Goal: Transaction & Acquisition: Purchase product/service

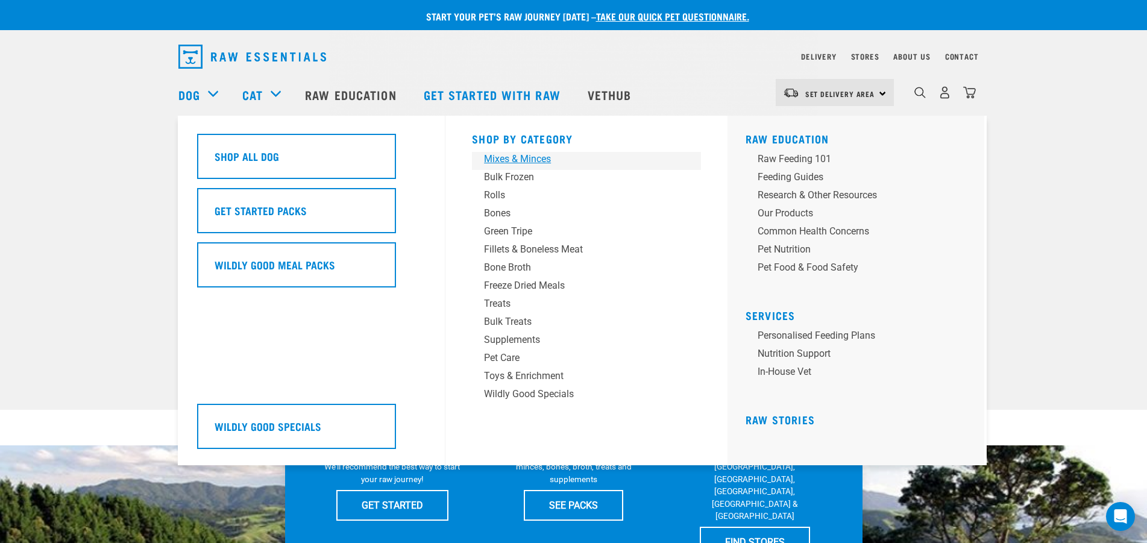
click at [518, 160] on div "Mixes & Minces" at bounding box center [578, 159] width 188 height 14
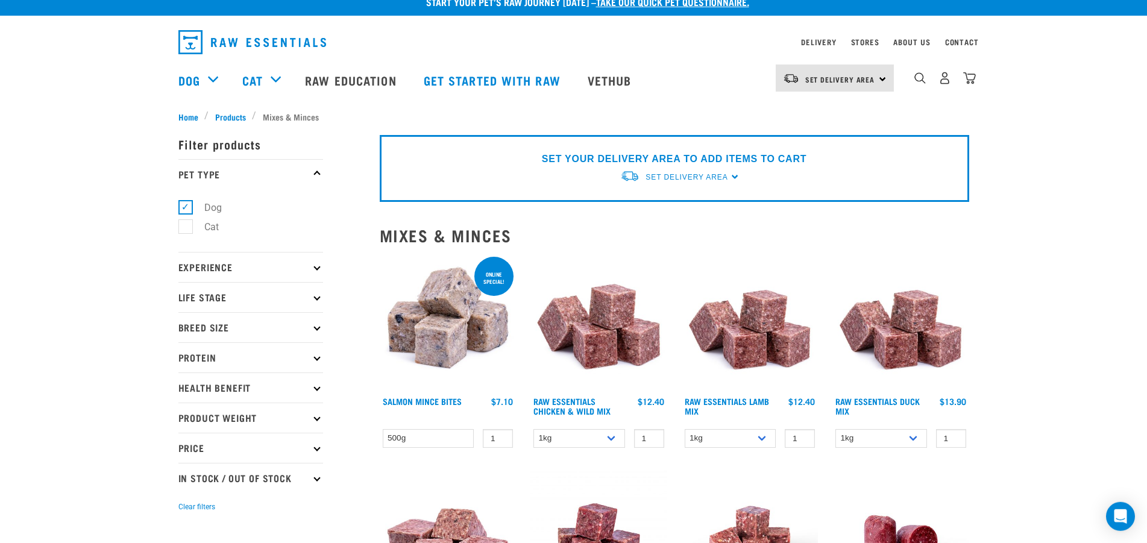
scroll to position [184, 0]
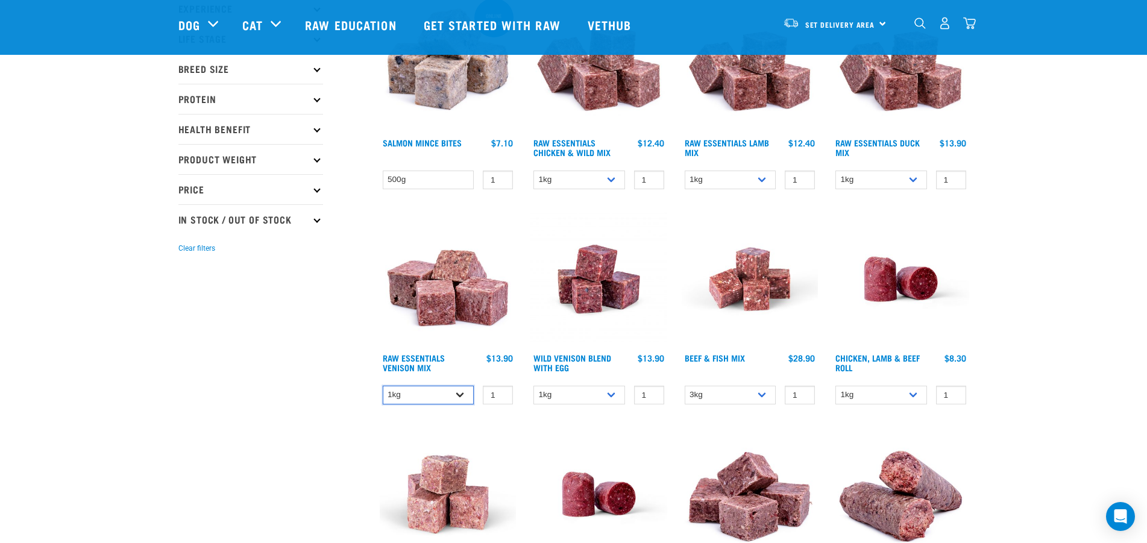
click at [383, 386] on select "1kg 3kg" at bounding box center [429, 395] width 92 height 19
select select "712"
click option "3kg" at bounding box center [0, 0] width 0 height 0
click at [499, 391] on input "2" at bounding box center [498, 395] width 30 height 19
type input "3"
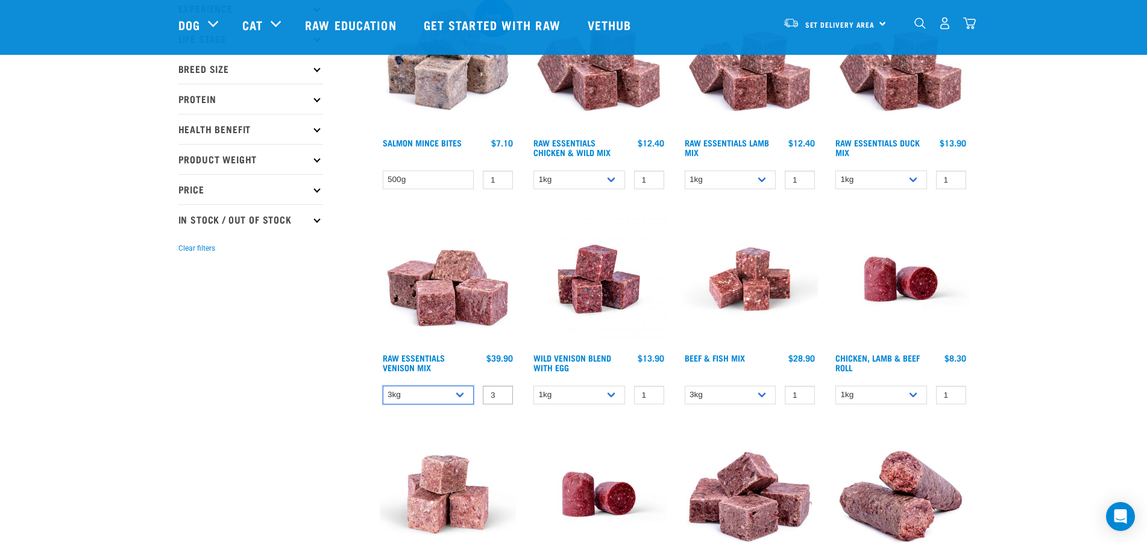
click at [497, 391] on input "3" at bounding box center [498, 395] width 30 height 19
click at [424, 362] on link "Raw Essentials Venison Mix" at bounding box center [414, 363] width 62 height 14
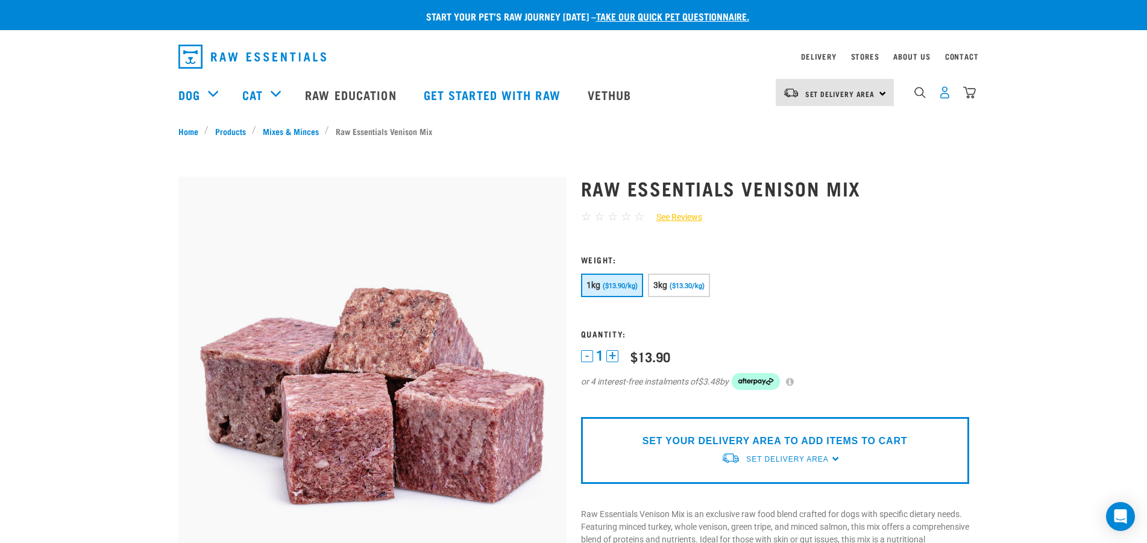
click at [943, 93] on img "dropdown navigation" at bounding box center [945, 92] width 13 height 13
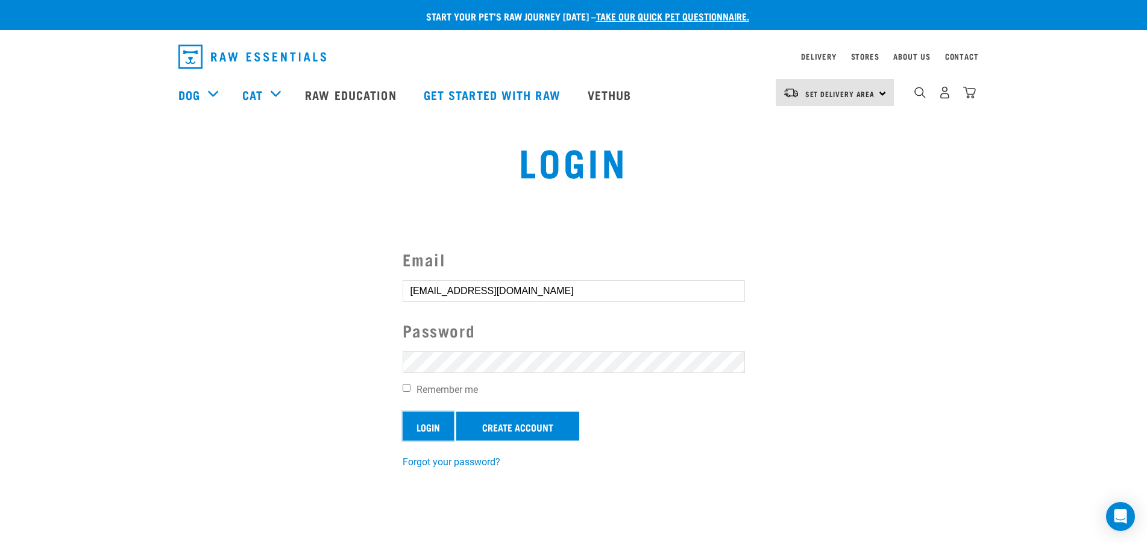
click at [418, 426] on input "Login" at bounding box center [428, 426] width 51 height 29
click at [403, 412] on input "Login" at bounding box center [428, 426] width 51 height 29
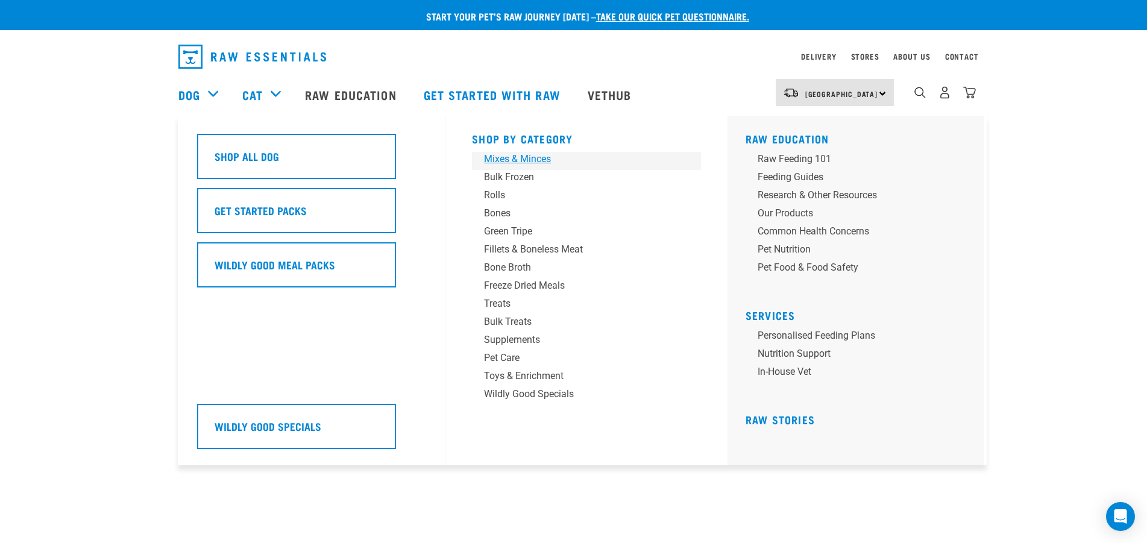
click at [511, 156] on div "Mixes & Minces" at bounding box center [578, 159] width 188 height 14
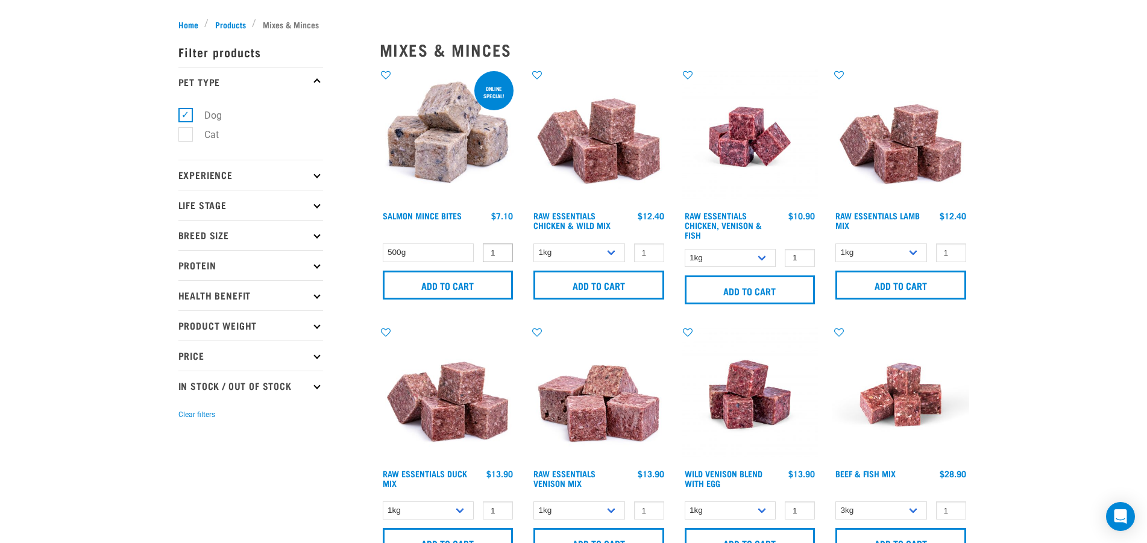
scroll to position [246, 0]
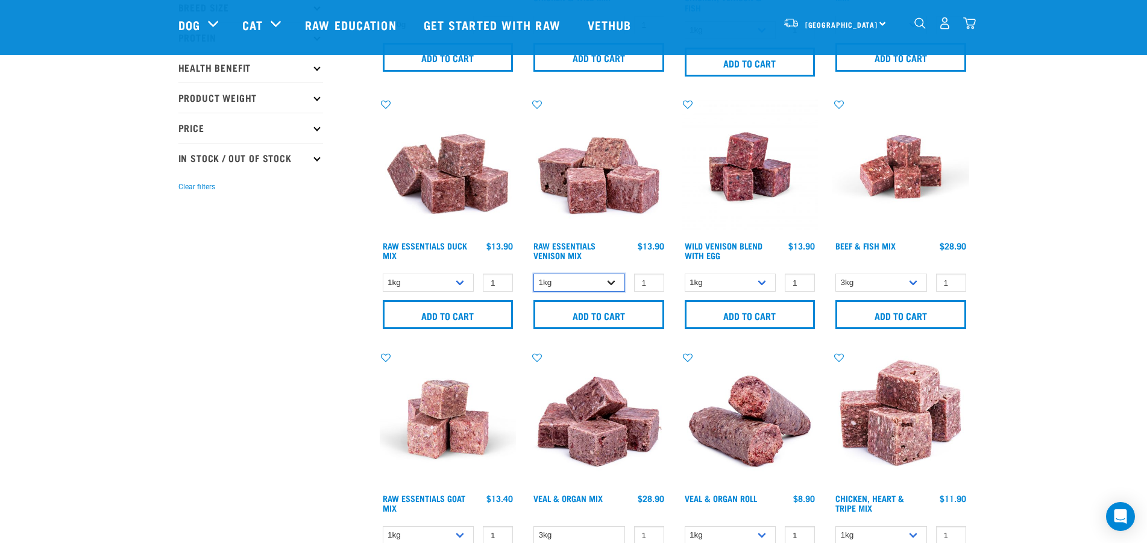
click at [534, 274] on select "1kg 3kg" at bounding box center [580, 283] width 92 height 19
select select "712"
click option "3kg" at bounding box center [0, 0] width 0 height 0
click at [652, 278] on input "2" at bounding box center [649, 283] width 30 height 19
type input "3"
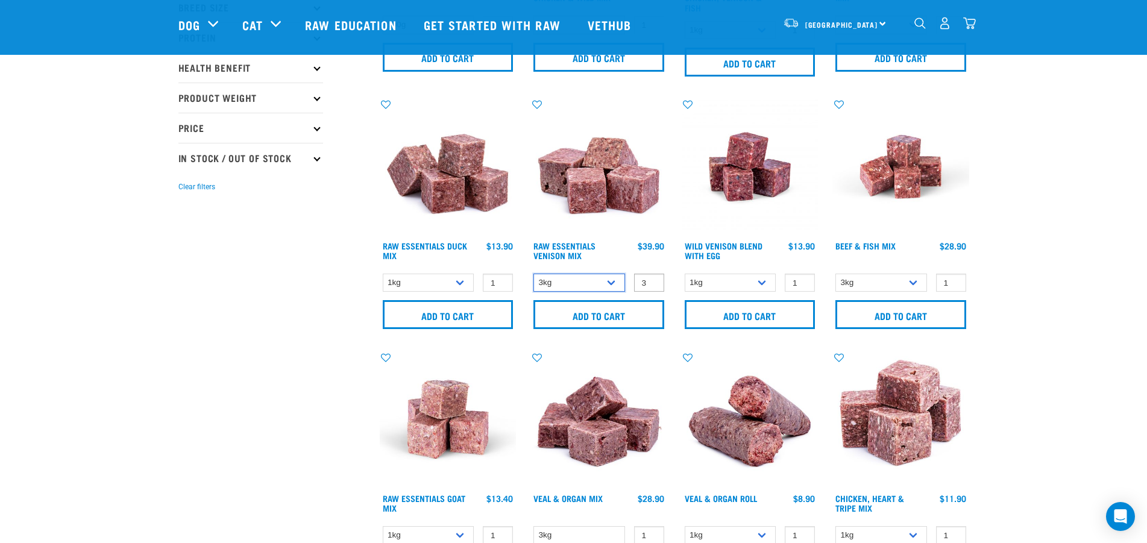
click at [652, 278] on input "3" at bounding box center [649, 283] width 30 height 19
click at [620, 307] on input "Add to cart" at bounding box center [599, 314] width 131 height 29
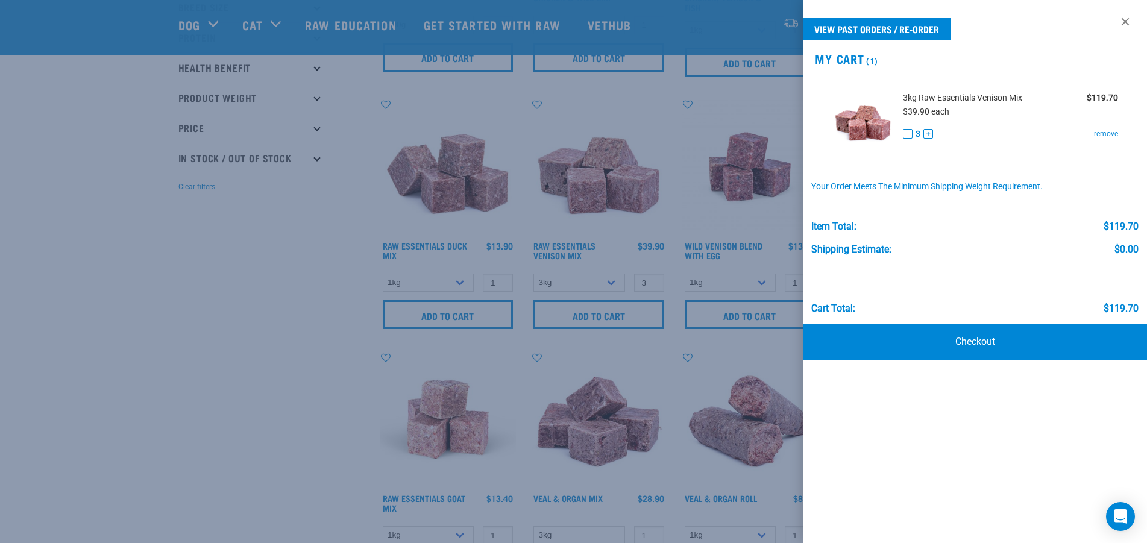
click at [304, 348] on div at bounding box center [573, 271] width 1147 height 543
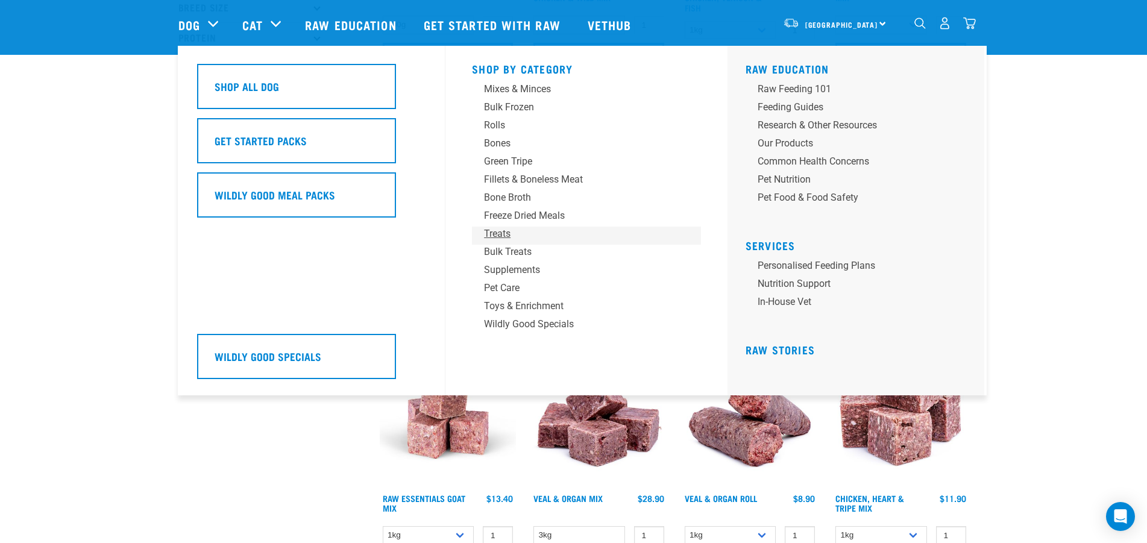
click at [493, 233] on div "Treats" at bounding box center [578, 234] width 188 height 14
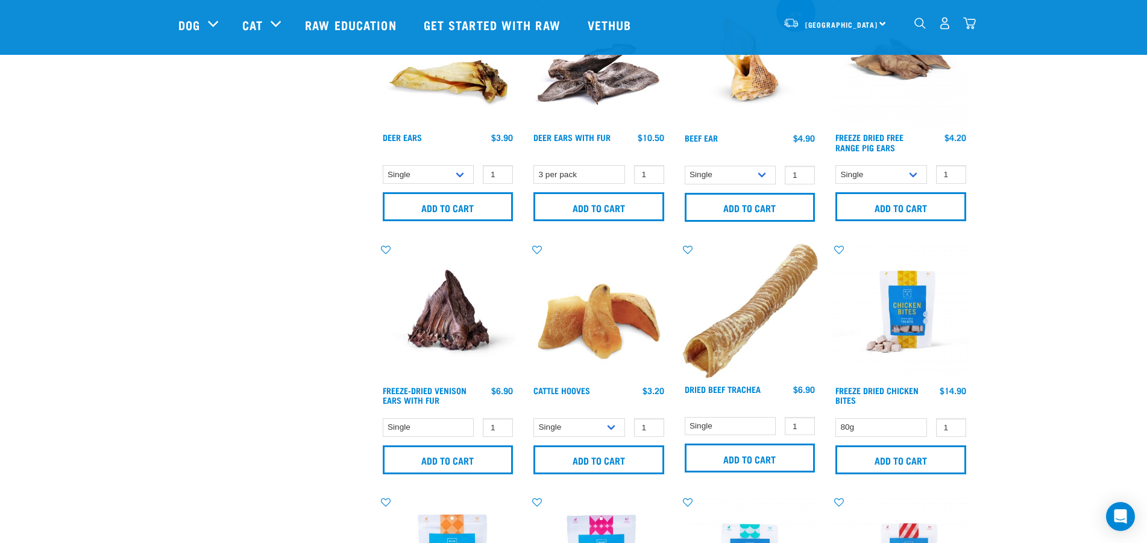
scroll to position [1168, 0]
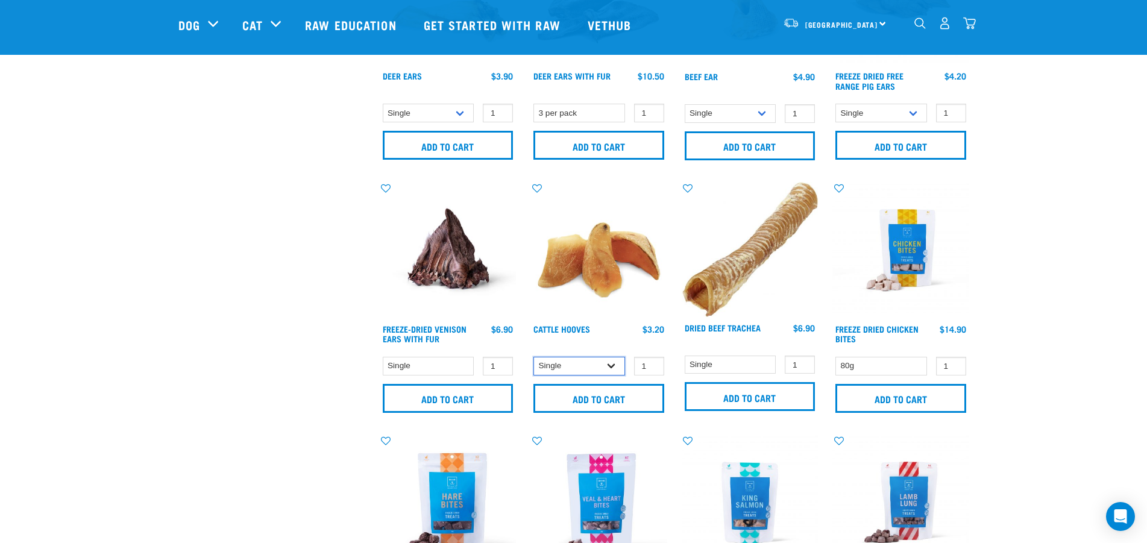
click at [534, 357] on select "Single 10 per pack Bulk (30 pack)" at bounding box center [580, 366] width 92 height 19
select select "724"
click option "10 per pack" at bounding box center [0, 0] width 0 height 0
click at [584, 394] on input "Add to cart" at bounding box center [599, 398] width 131 height 29
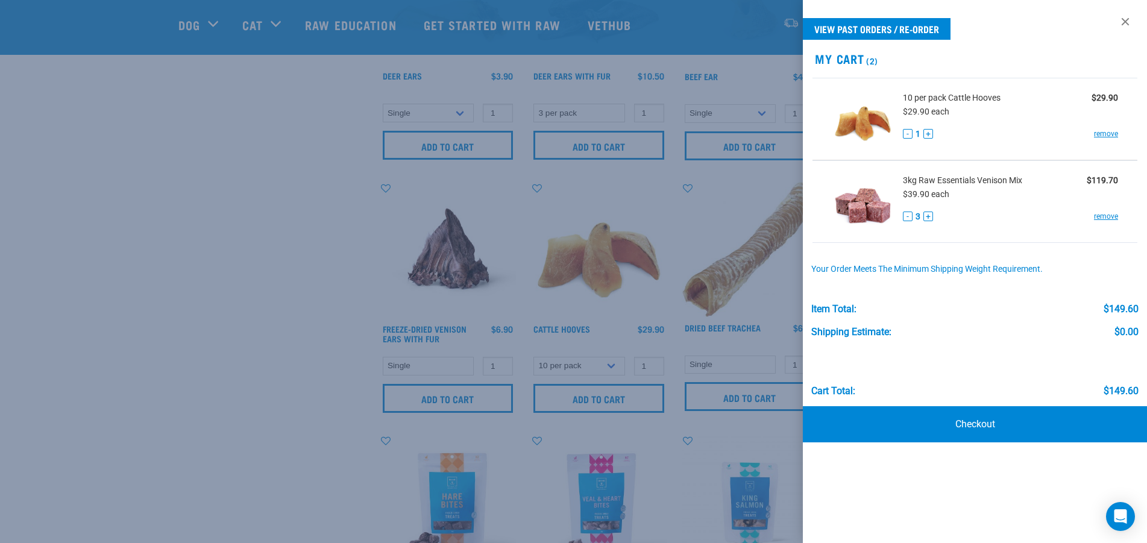
click at [206, 340] on div at bounding box center [573, 271] width 1147 height 543
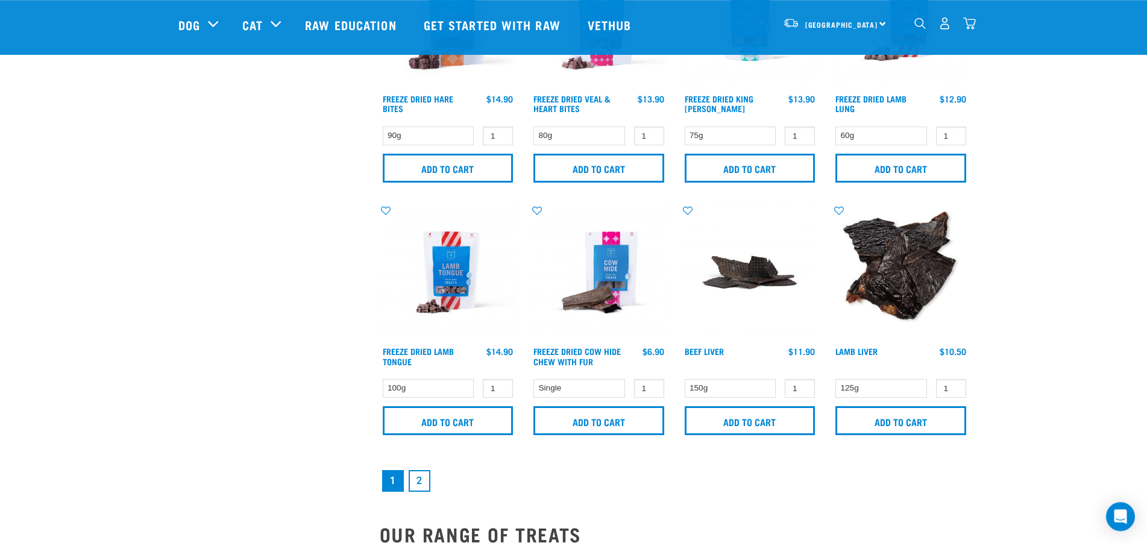
scroll to position [1722, 0]
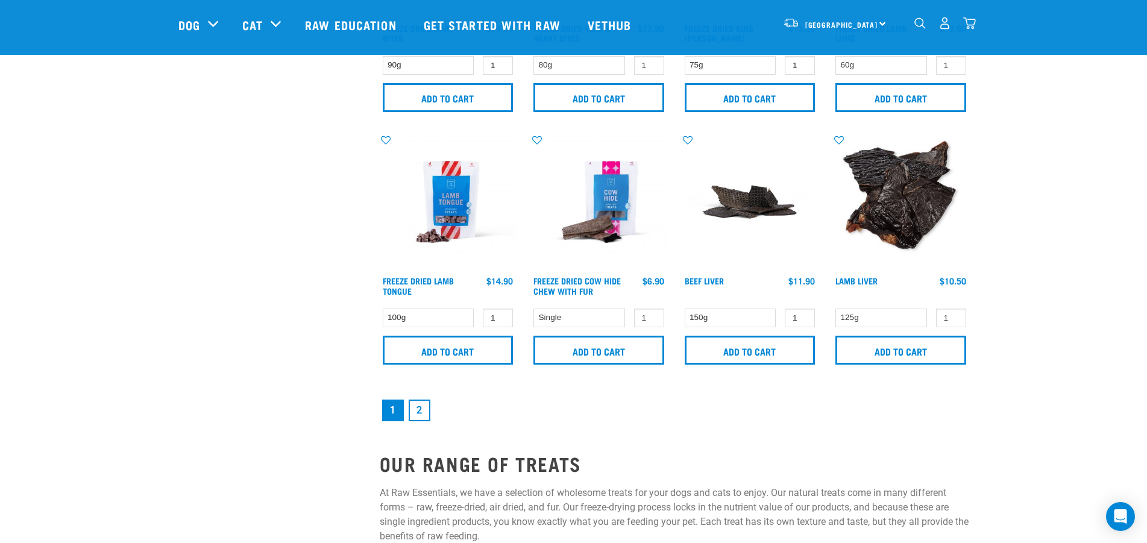
click at [416, 409] on link "2" at bounding box center [420, 411] width 22 height 22
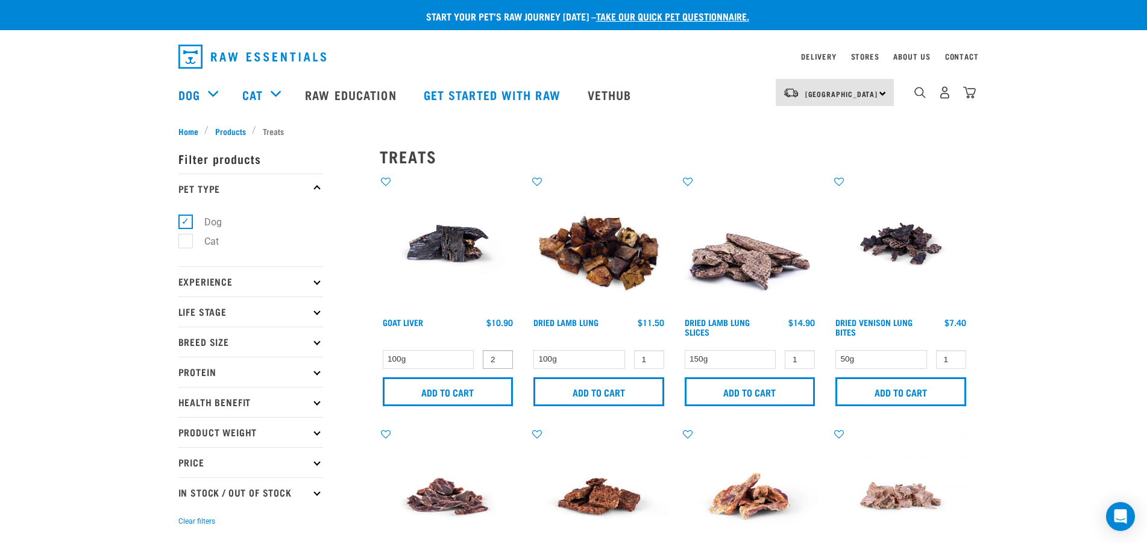
type input "2"
click at [499, 356] on input "2" at bounding box center [498, 359] width 30 height 19
click at [502, 395] on input "Add to cart" at bounding box center [448, 391] width 131 height 29
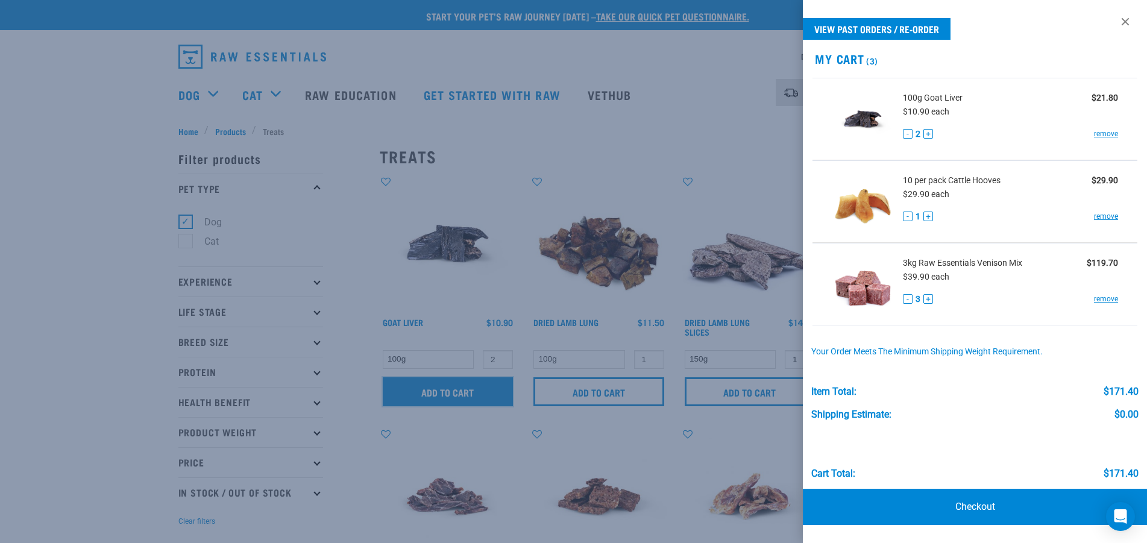
scroll to position [61, 0]
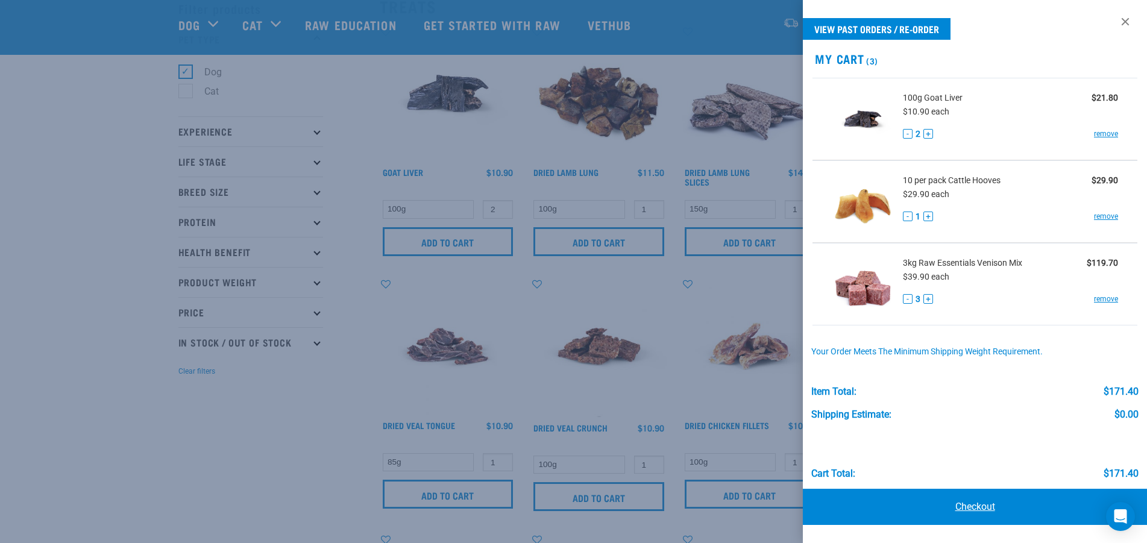
click at [974, 509] on link "Checkout" at bounding box center [975, 507] width 344 height 36
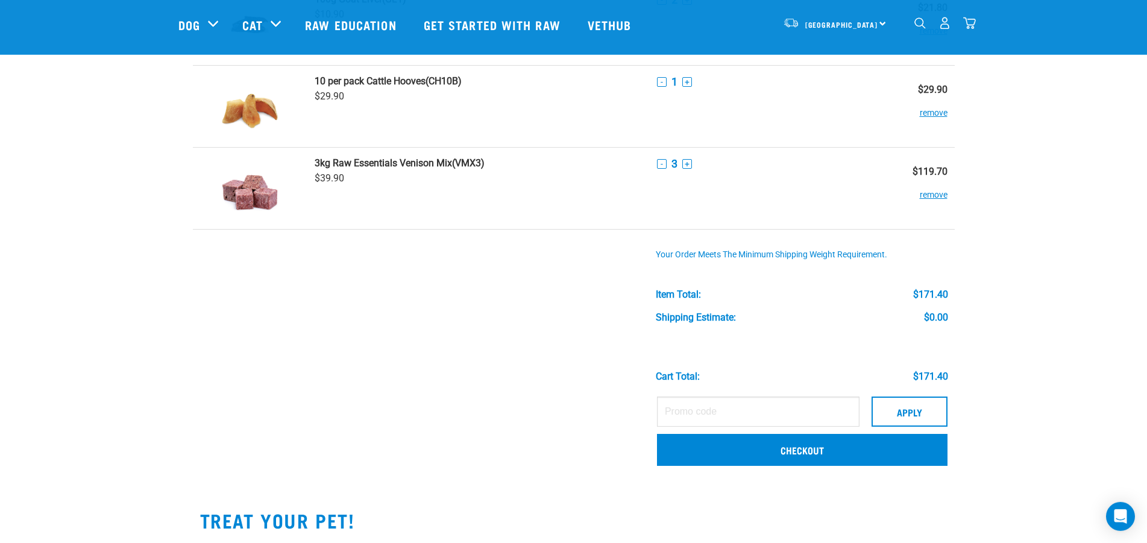
scroll to position [184, 0]
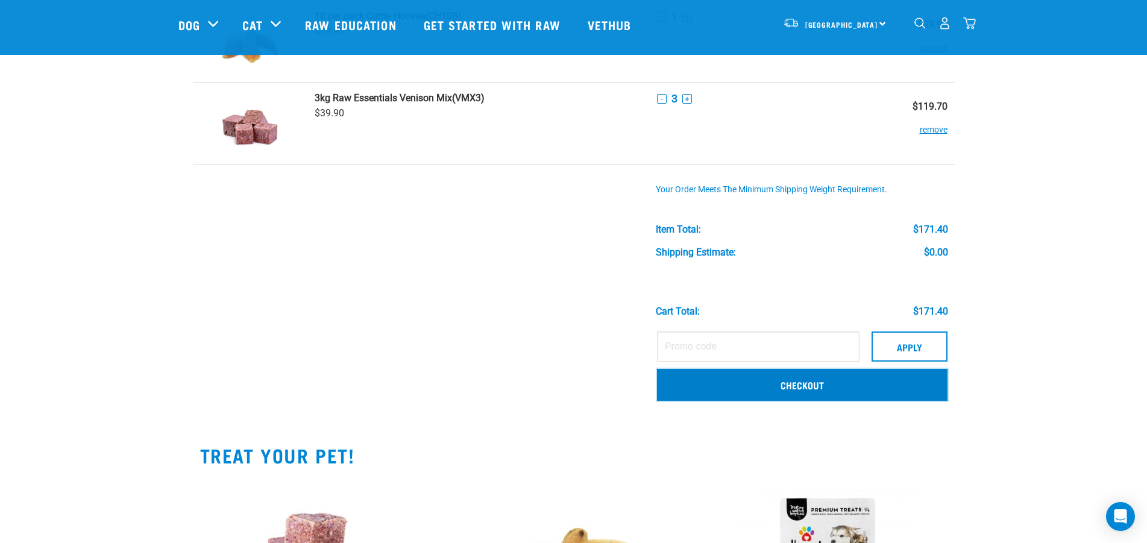
click at [784, 385] on link "Checkout" at bounding box center [802, 384] width 291 height 31
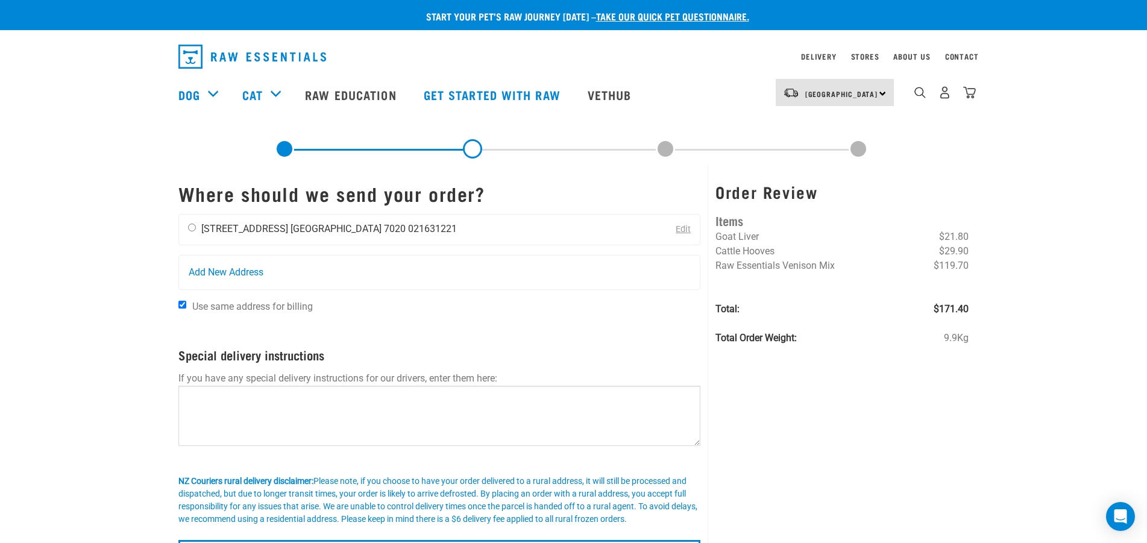
click at [194, 224] on input "radio" at bounding box center [192, 228] width 8 height 8
radio input "true"
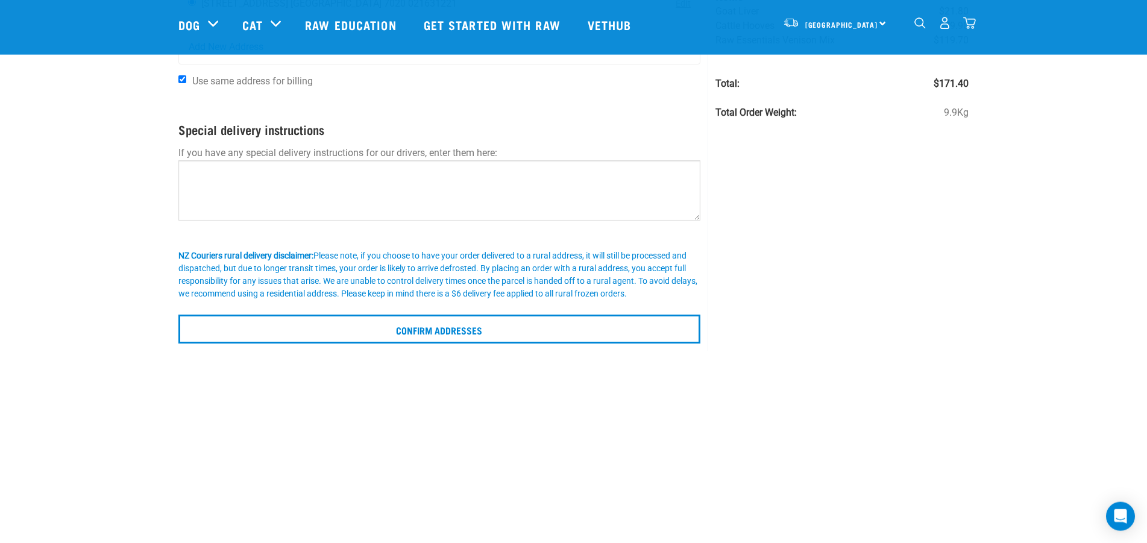
scroll to position [184, 0]
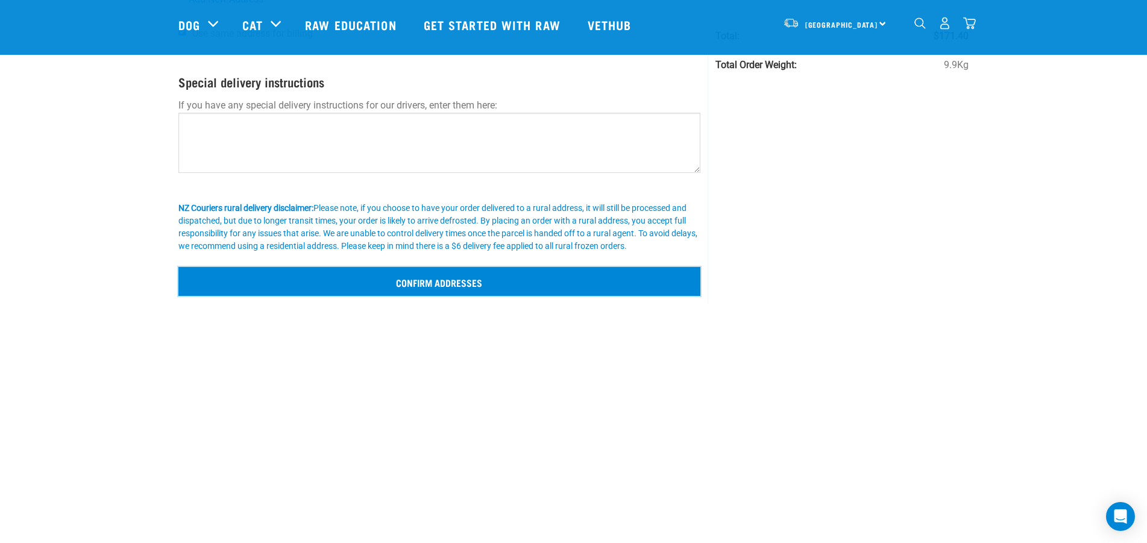
click at [456, 286] on input "Confirm addresses" at bounding box center [439, 281] width 523 height 29
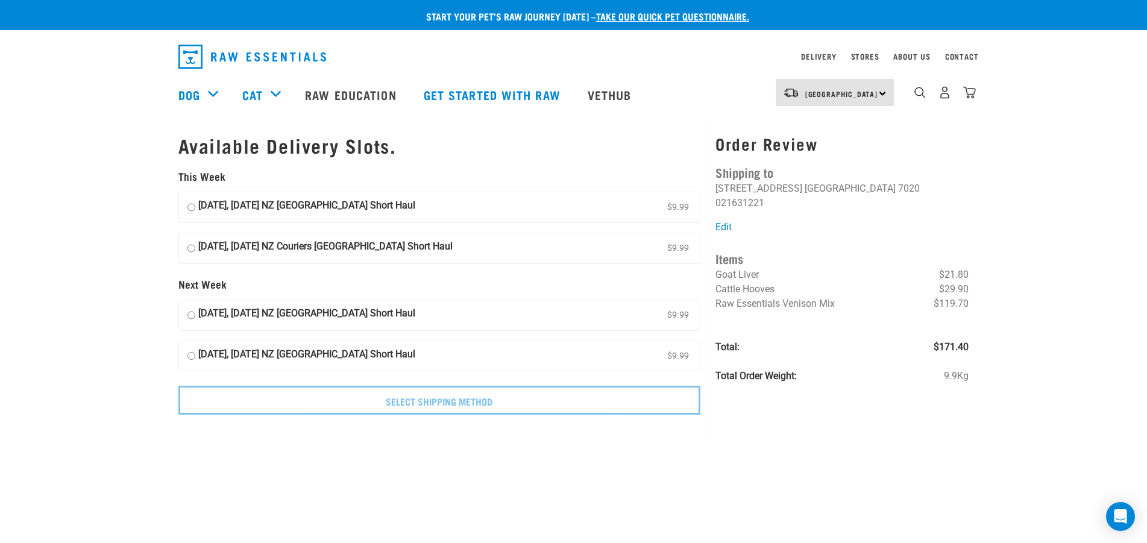
click at [191, 207] on input "[DATE], [DATE] NZ [GEOGRAPHIC_DATA] Short Haul $9.99" at bounding box center [191, 207] width 8 height 18
radio input "true"
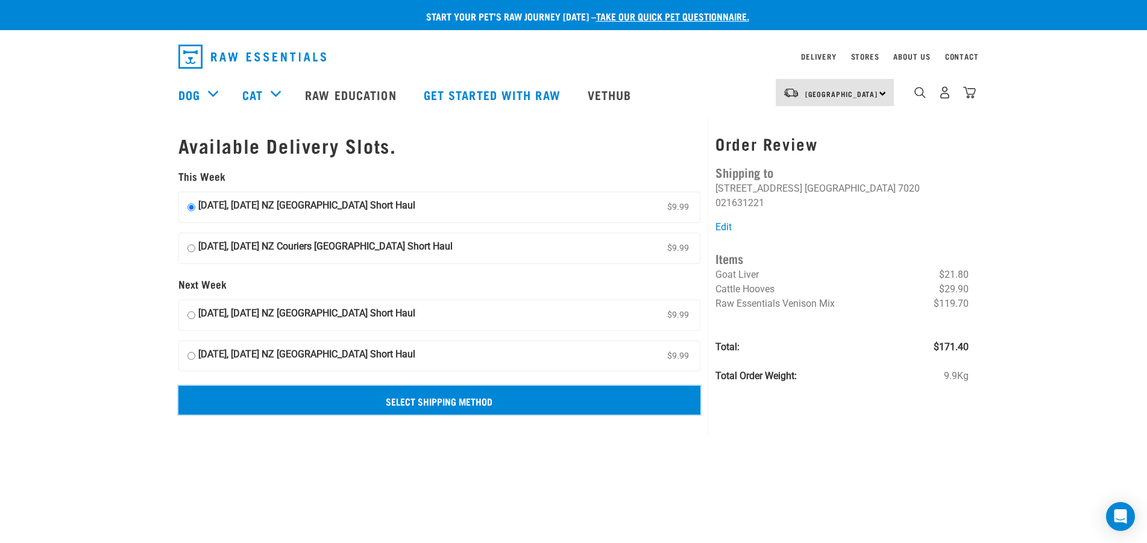
click at [283, 394] on input "Select Shipping Method" at bounding box center [439, 400] width 523 height 29
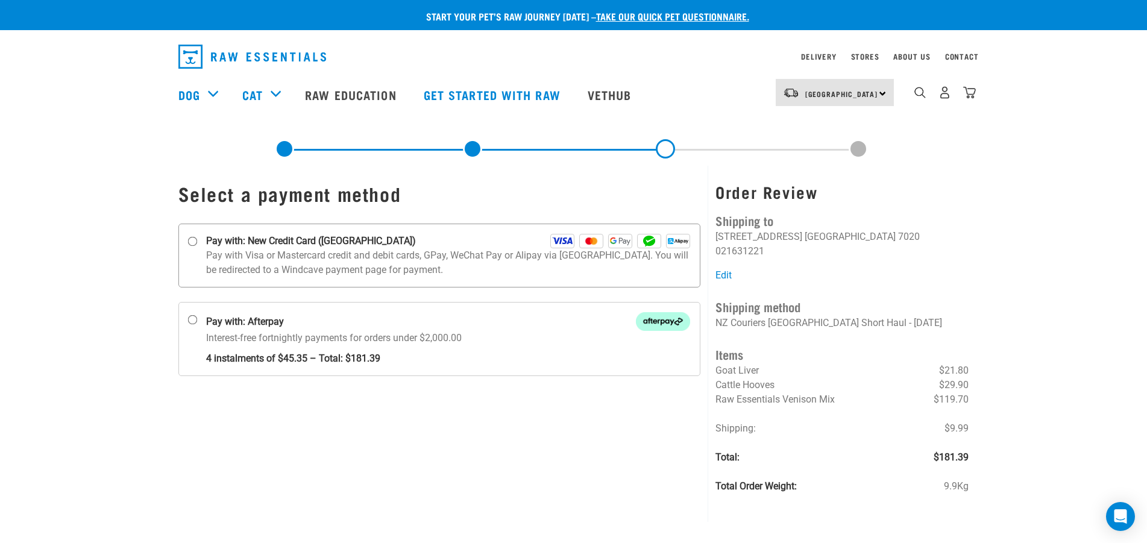
click at [192, 238] on input "Pay with: New Credit Card ([GEOGRAPHIC_DATA])" at bounding box center [192, 242] width 10 height 10
radio input "true"
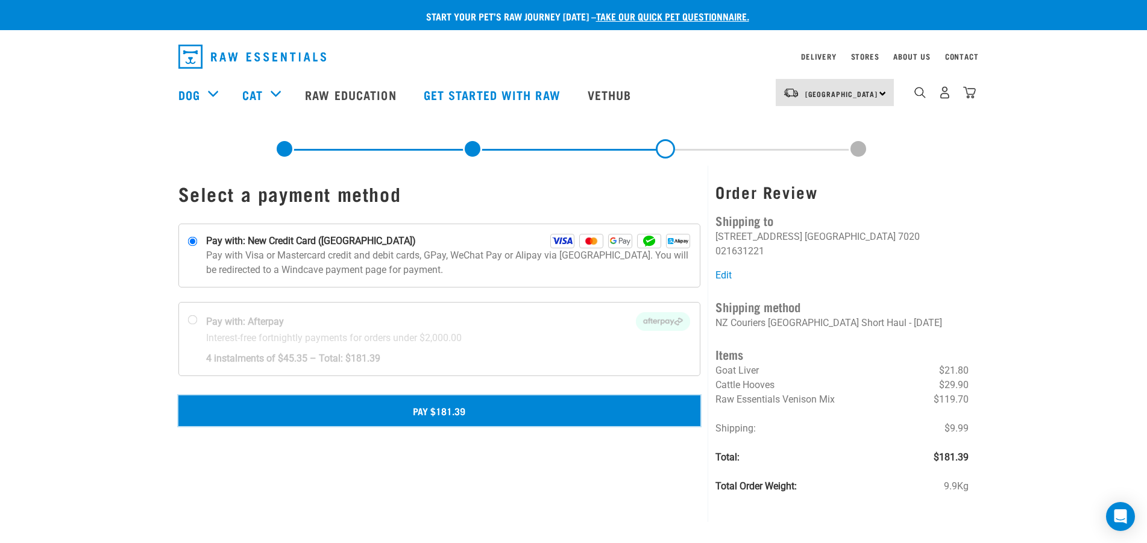
click at [395, 410] on button "Pay $181.39" at bounding box center [439, 410] width 523 height 30
